Goal: Task Accomplishment & Management: Complete application form

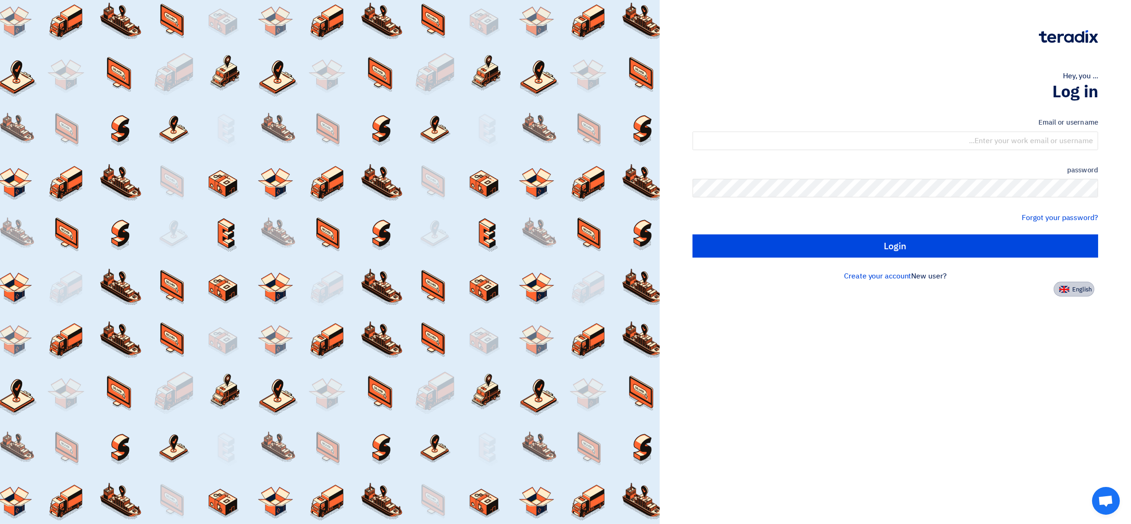
click at [1067, 291] on img at bounding box center [1065, 289] width 10 height 7
type input "Sign in"
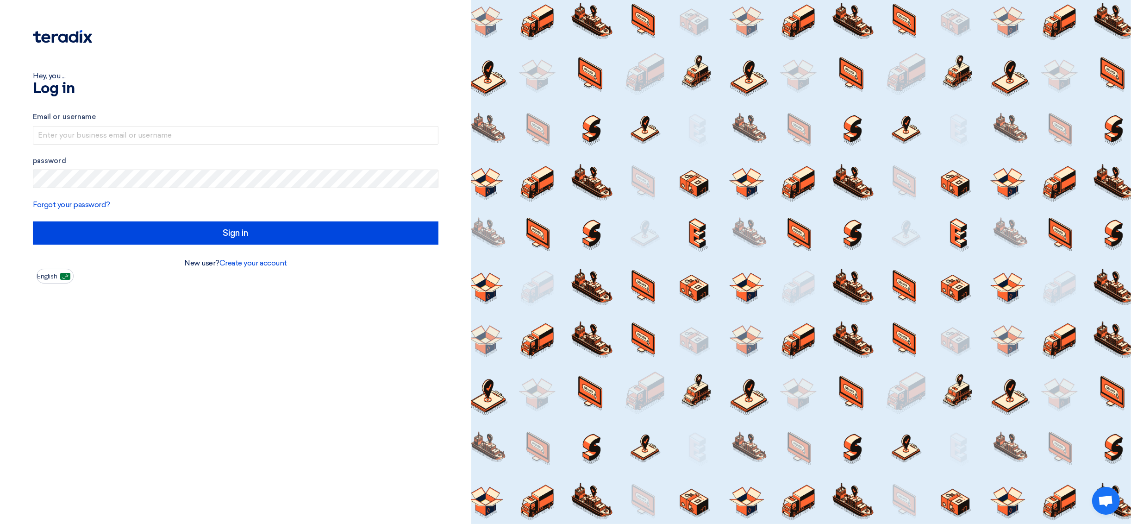
drag, startPoint x: 108, startPoint y: 34, endPoint x: 64, endPoint y: 39, distance: 43.8
click at [64, 39] on div at bounding box center [236, 43] width 406 height 26
click at [77, 135] on input "text" at bounding box center [236, 135] width 406 height 19
type input "info@fayhaalkhaleej.com"
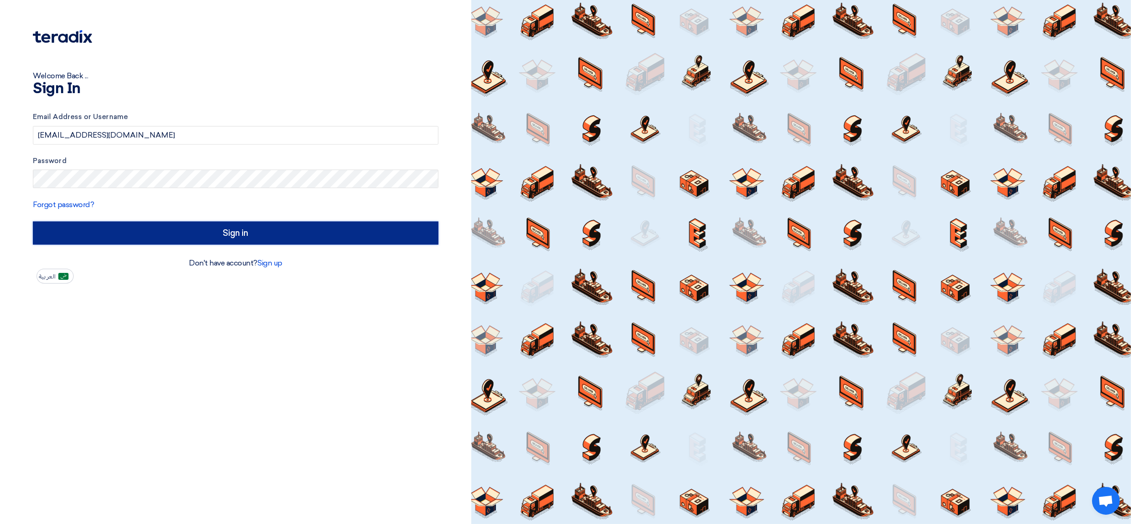
click at [76, 238] on input "Sign in" at bounding box center [236, 232] width 406 height 23
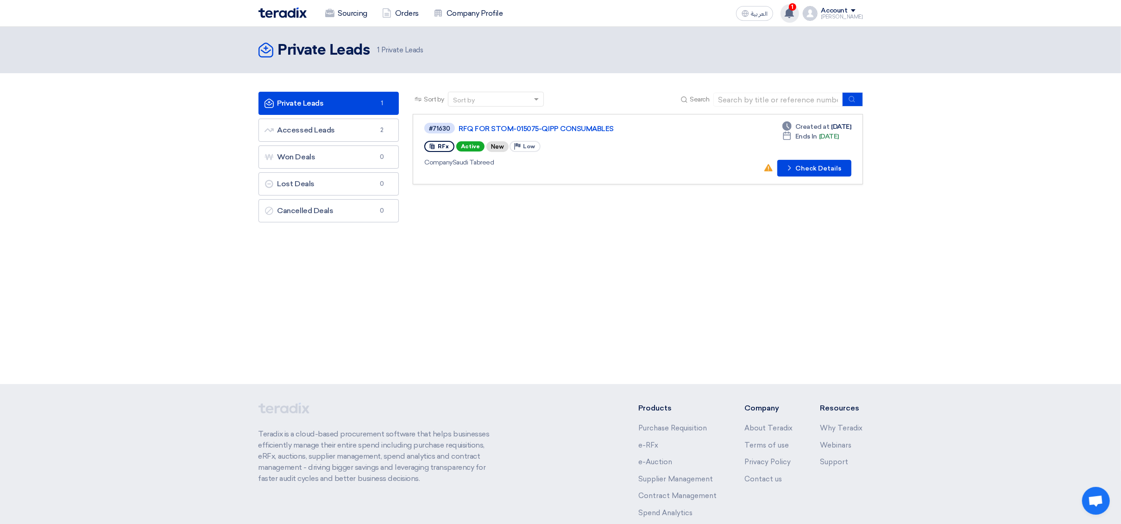
click at [794, 11] on use at bounding box center [789, 13] width 9 height 10
click at [650, 144] on div "RFx Active New Priority Low" at bounding box center [558, 146] width 268 height 15
click at [534, 132] on div "#71630 RFQ FOR STOM-015075-QIPP CONSUMABLES" at bounding box center [558, 128] width 268 height 13
click at [539, 126] on link "RFQ FOR STOM-015075-QIPP CONSUMABLES" at bounding box center [575, 129] width 232 height 8
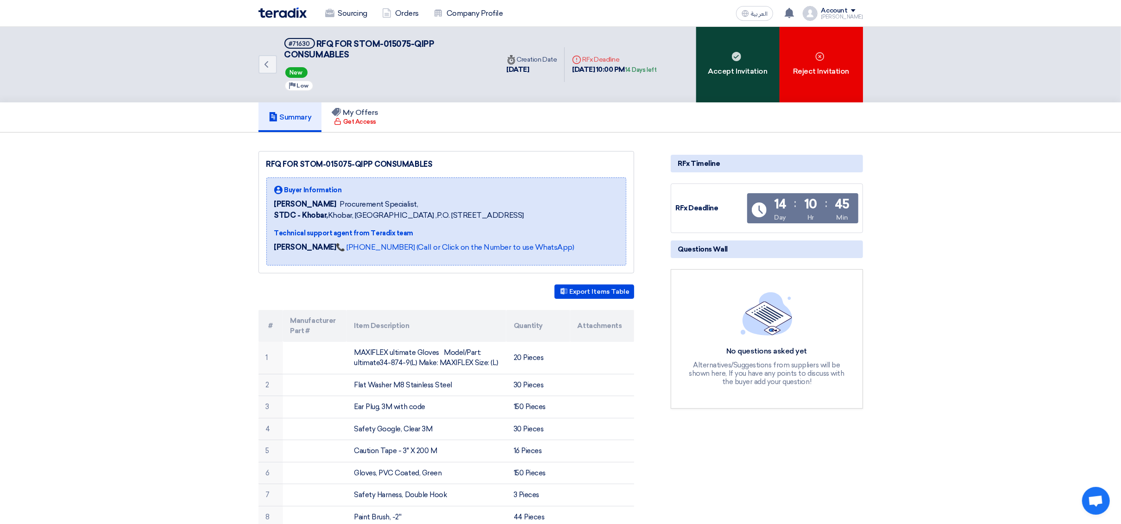
click at [729, 72] on div "Accept Invitation" at bounding box center [737, 64] width 83 height 75
